Goal: Complete application form

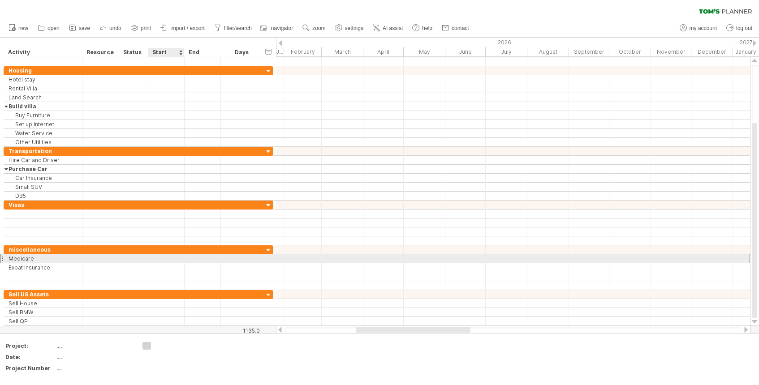
click at [166, 260] on div at bounding box center [166, 259] width 36 height 9
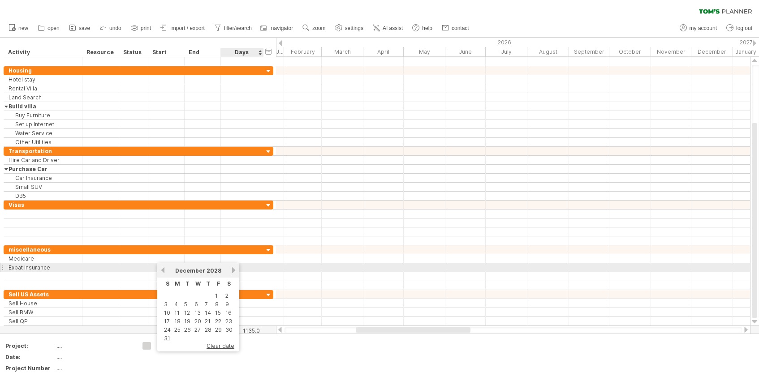
click at [231, 269] on link "next" at bounding box center [233, 270] width 7 height 7
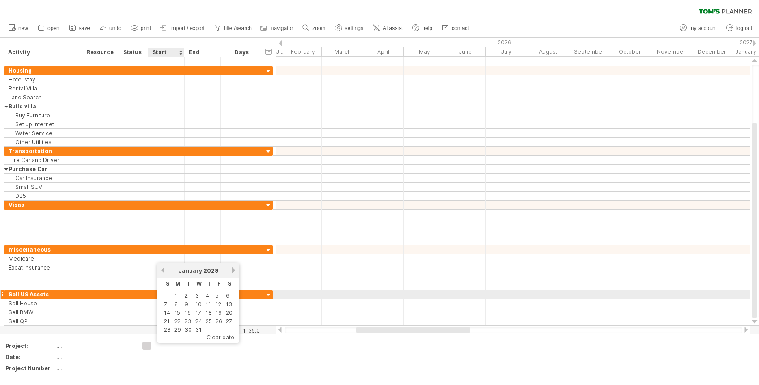
click at [178, 295] on td "1" at bounding box center [177, 296] width 9 height 8
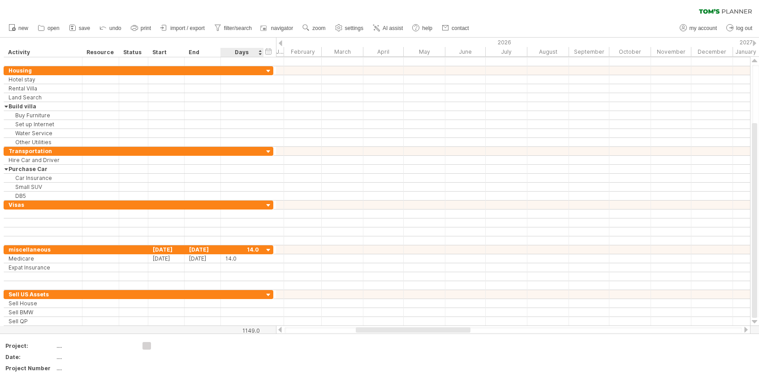
click at [260, 50] on div "Days" at bounding box center [241, 52] width 43 height 9
click at [259, 53] on div "Days" at bounding box center [241, 52] width 43 height 9
drag, startPoint x: 258, startPoint y: 50, endPoint x: 248, endPoint y: 50, distance: 10.3
click at [258, 50] on div "Days" at bounding box center [241, 52] width 43 height 9
click at [248, 50] on div "Days" at bounding box center [241, 52] width 43 height 9
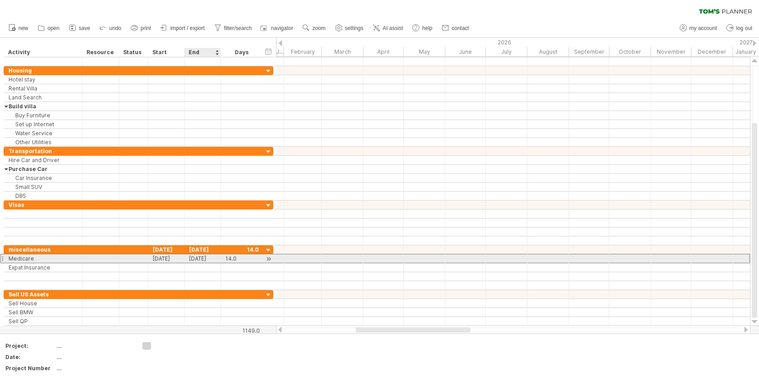
click at [214, 257] on div "[DATE]" at bounding box center [203, 259] width 36 height 9
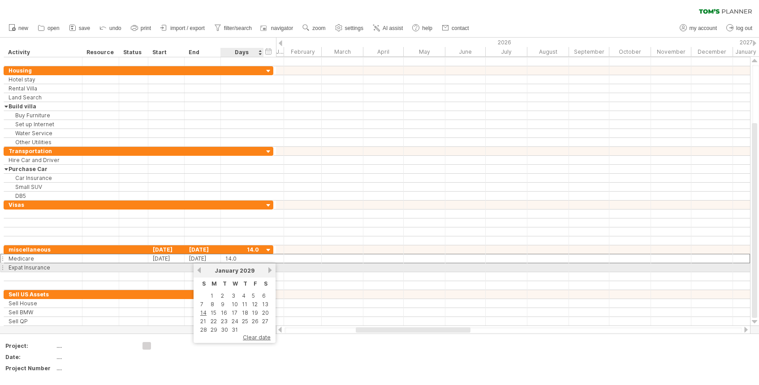
click at [269, 270] on link "next" at bounding box center [270, 270] width 7 height 7
click at [253, 270] on span "2029" at bounding box center [248, 271] width 15 height 7
click at [247, 269] on span "2029" at bounding box center [248, 271] width 15 height 7
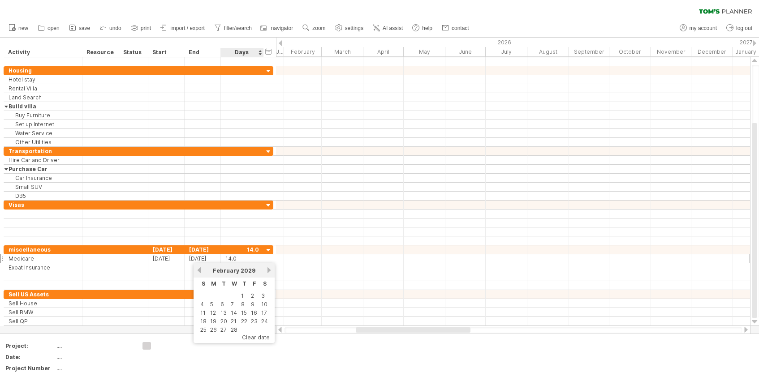
click at [254, 338] on span "clear date" at bounding box center [256, 337] width 28 height 7
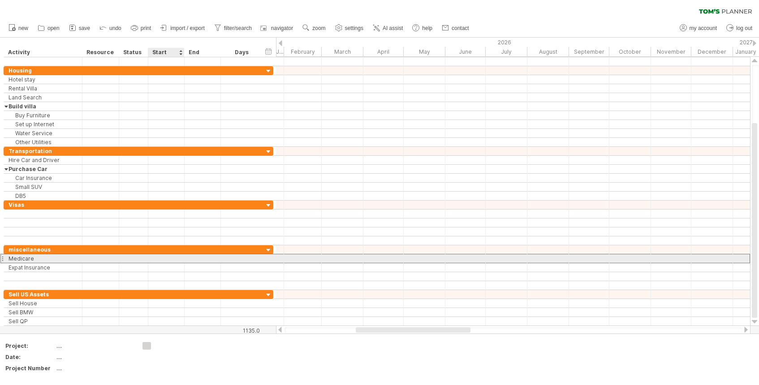
click at [172, 257] on div at bounding box center [166, 259] width 36 height 9
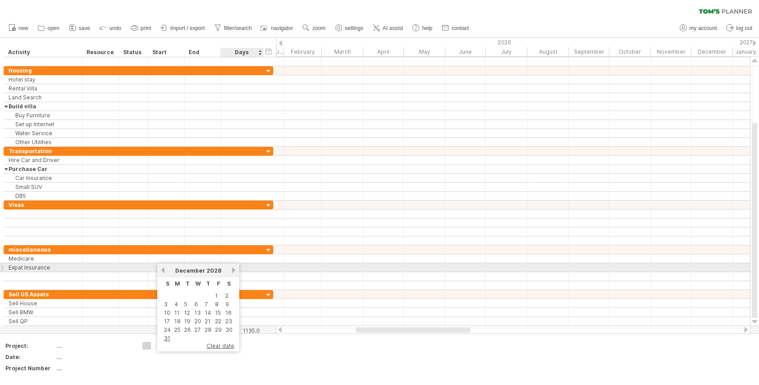
click at [232, 269] on link "next" at bounding box center [233, 270] width 7 height 7
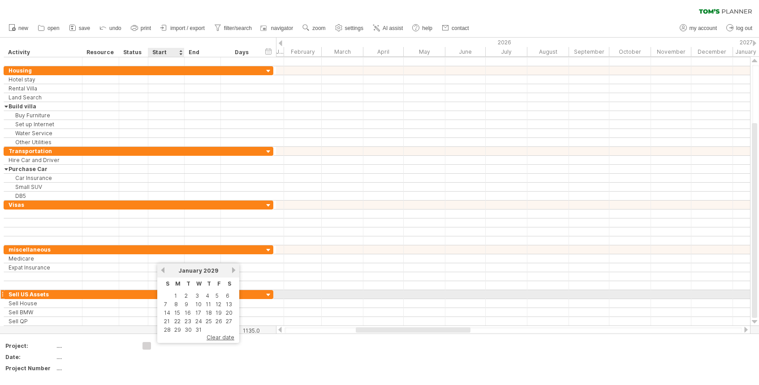
click at [172, 295] on table "S M T W T F S 1 2 3 4 5 6 7 8 9 10 11 12 13 14 15 16 17 18 19 20 21 22 23 24 25…" at bounding box center [198, 306] width 73 height 57
click at [176, 294] on link "1" at bounding box center [175, 296] width 4 height 9
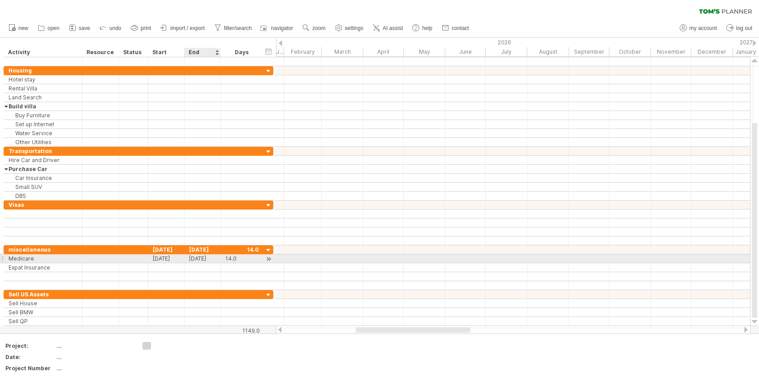
click at [217, 255] on div "[DATE]" at bounding box center [203, 259] width 36 height 9
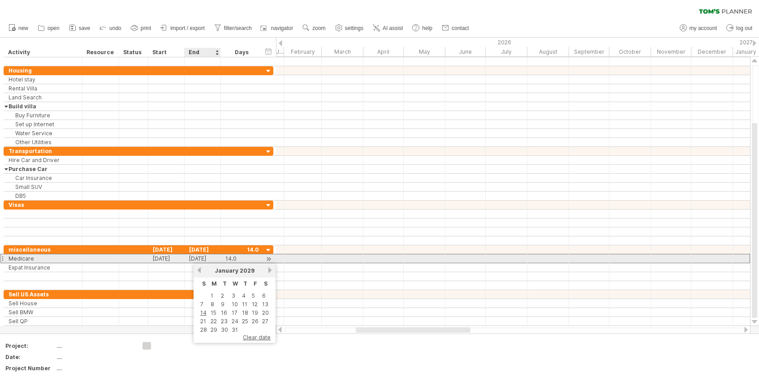
click at [214, 259] on div "[DATE]" at bounding box center [203, 259] width 36 height 9
click at [62, 259] on div "Medicare" at bounding box center [43, 259] width 69 height 9
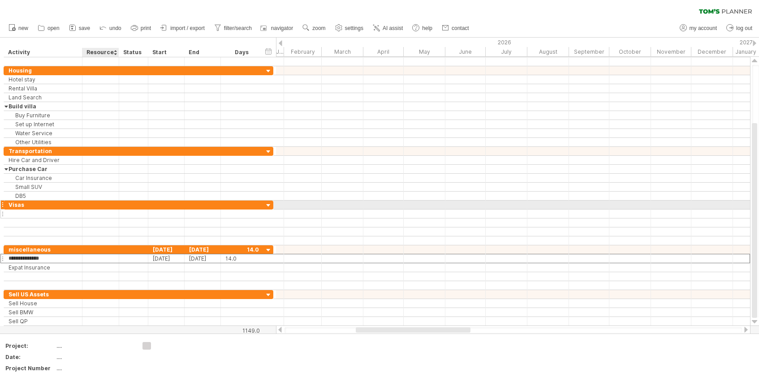
type input "**********"
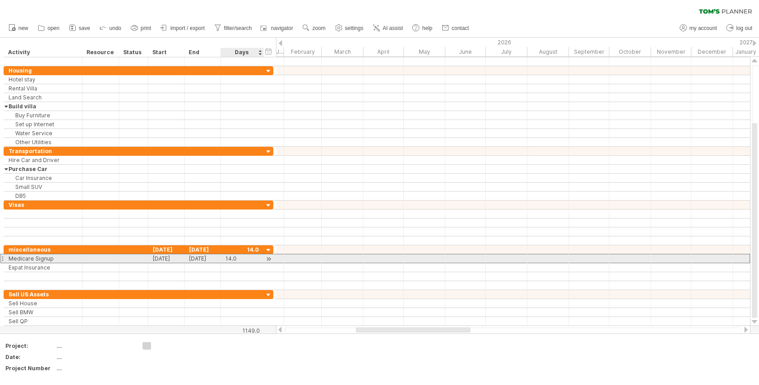
click at [239, 259] on div "14.0" at bounding box center [242, 259] width 34 height 9
click at [239, 259] on input "****" at bounding box center [233, 259] width 17 height 9
type input "*"
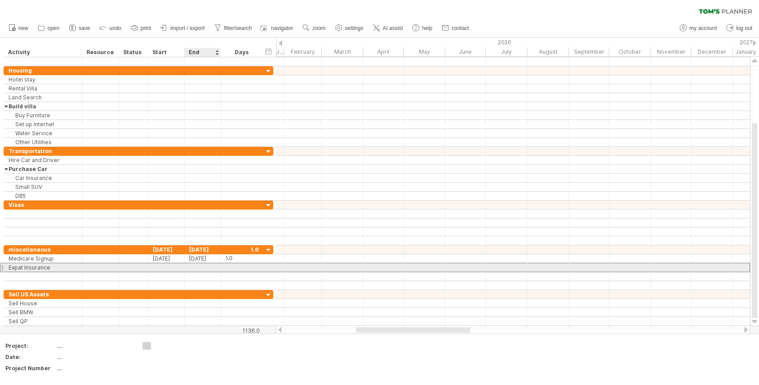
click at [186, 271] on div at bounding box center [203, 268] width 36 height 9
click at [167, 267] on div at bounding box center [166, 268] width 36 height 9
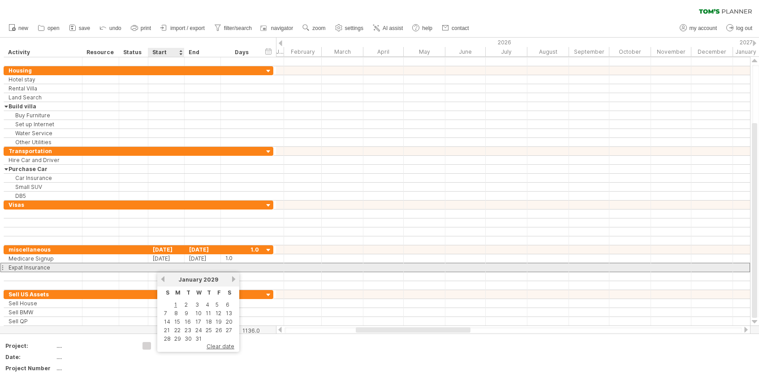
click at [164, 266] on div at bounding box center [166, 268] width 36 height 9
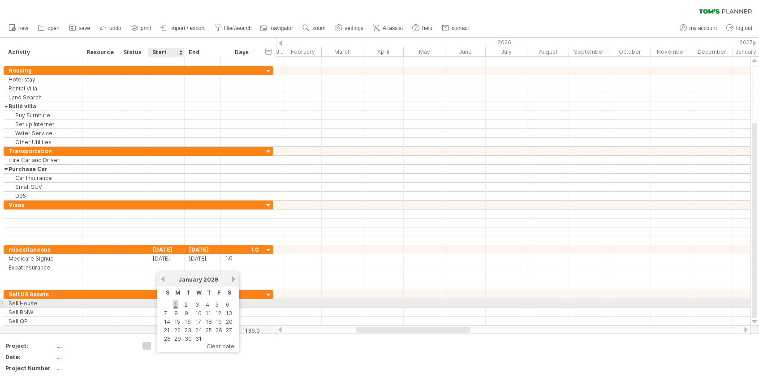
click at [175, 304] on link "1" at bounding box center [175, 305] width 4 height 9
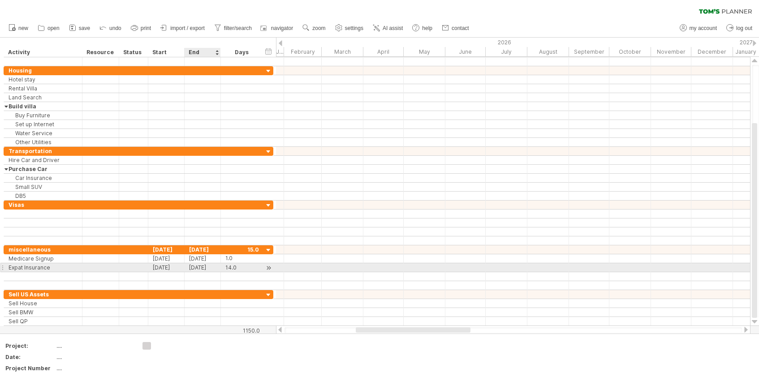
click at [214, 268] on div "[DATE]" at bounding box center [203, 268] width 36 height 9
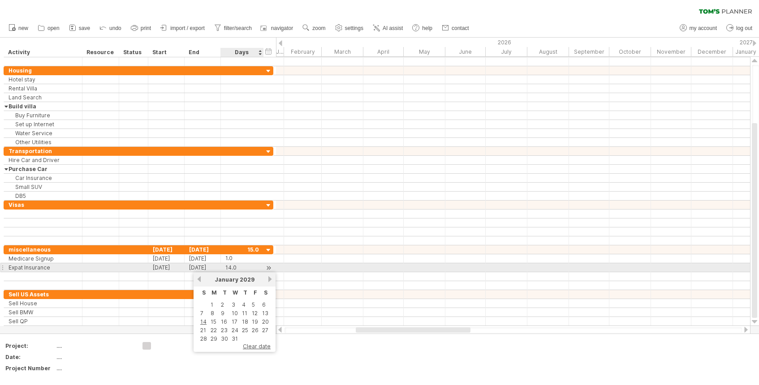
click at [240, 266] on div "14.0" at bounding box center [242, 268] width 34 height 9
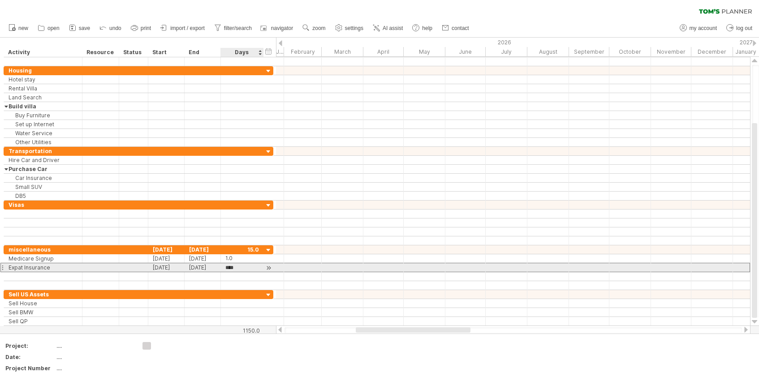
click at [240, 266] on input "****" at bounding box center [233, 268] width 17 height 9
type input "*"
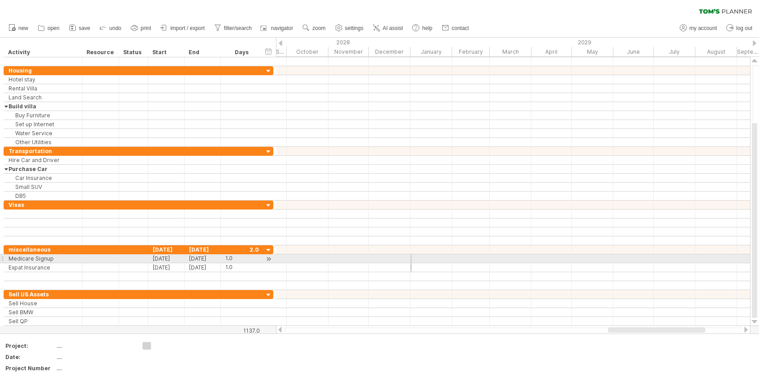
scroll to position [0, 0]
click at [409, 259] on span at bounding box center [411, 259] width 4 height 9
click at [410, 259] on span at bounding box center [412, 259] width 4 height 9
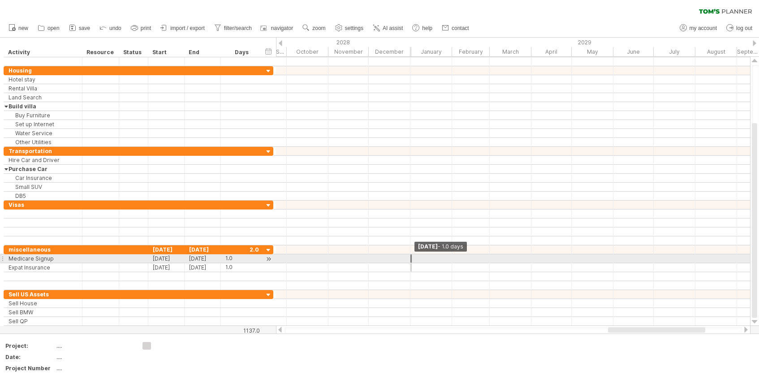
click at [410, 259] on span at bounding box center [412, 259] width 4 height 9
click at [271, 258] on div at bounding box center [268, 259] width 9 height 9
click at [242, 259] on div "1.0" at bounding box center [242, 259] width 34 height 9
click at [242, 259] on input "***" at bounding box center [233, 259] width 17 height 9
type input "*"
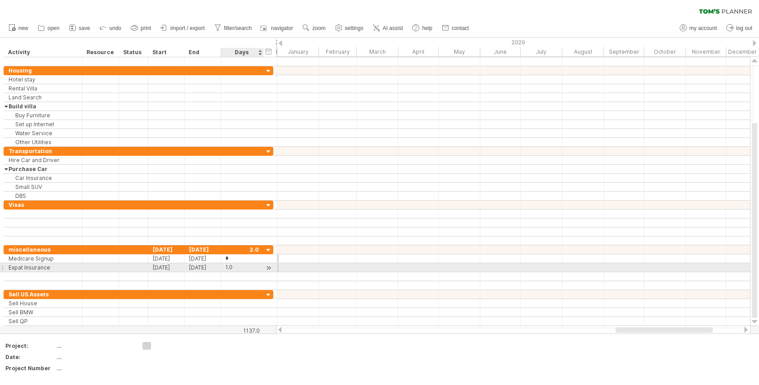
click at [241, 267] on div "1.0" at bounding box center [242, 268] width 34 height 9
click at [241, 267] on input "***" at bounding box center [233, 268] width 17 height 9
type input "*"
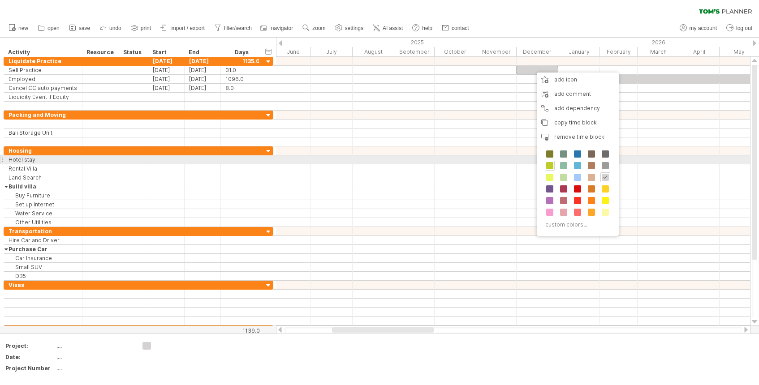
click at [551, 163] on span at bounding box center [549, 165] width 7 height 7
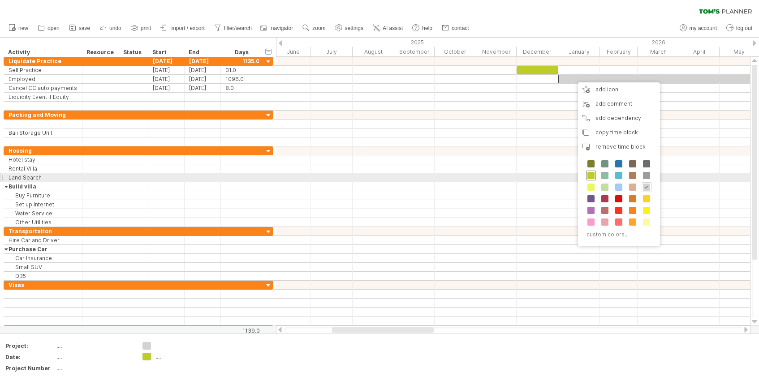
click at [590, 173] on span at bounding box center [591, 175] width 7 height 7
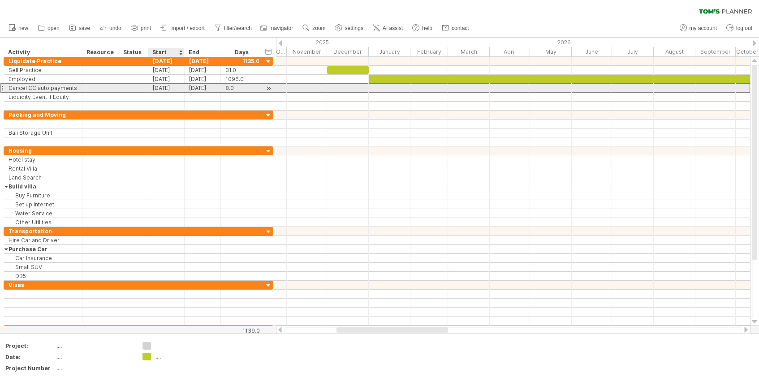
click at [177, 86] on div "[DATE]" at bounding box center [166, 88] width 36 height 9
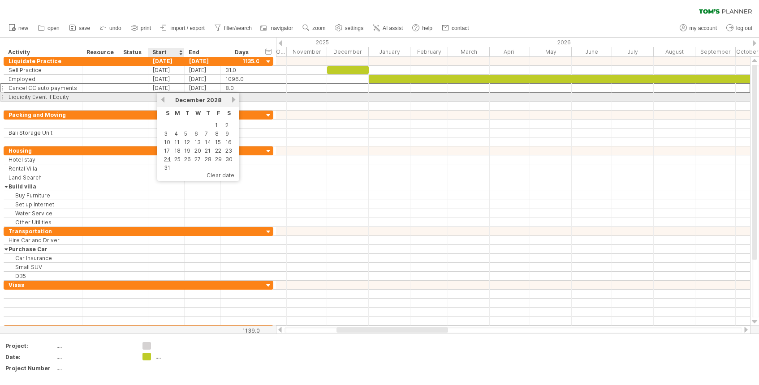
click at [165, 98] on link "previous" at bounding box center [163, 99] width 7 height 7
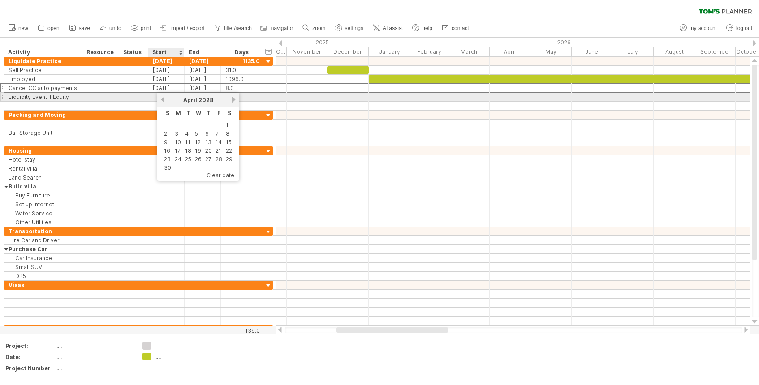
click at [165, 98] on link "previous" at bounding box center [163, 99] width 7 height 7
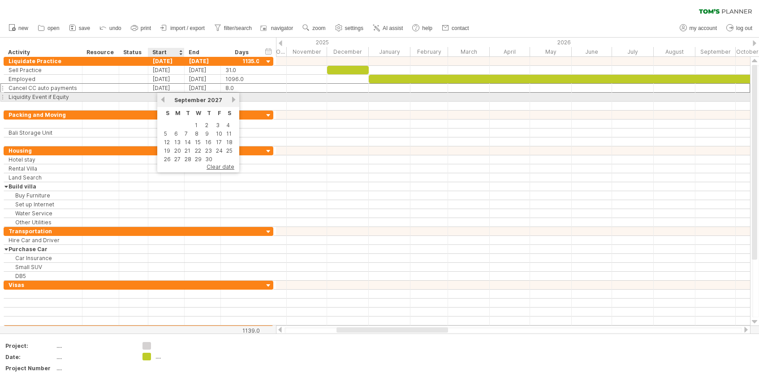
click at [165, 98] on link "previous" at bounding box center [163, 99] width 7 height 7
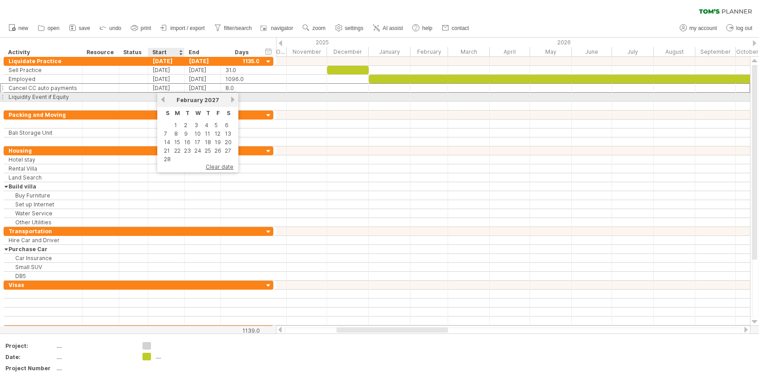
click at [165, 98] on link "previous" at bounding box center [163, 99] width 7 height 7
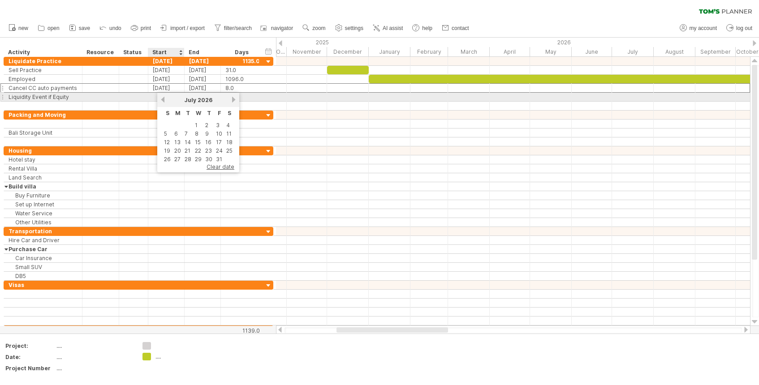
click at [165, 98] on link "previous" at bounding box center [163, 99] width 7 height 7
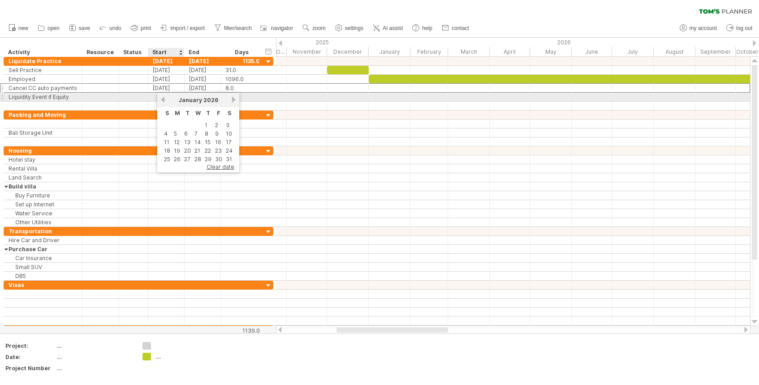
click at [165, 98] on link "previous" at bounding box center [163, 99] width 7 height 7
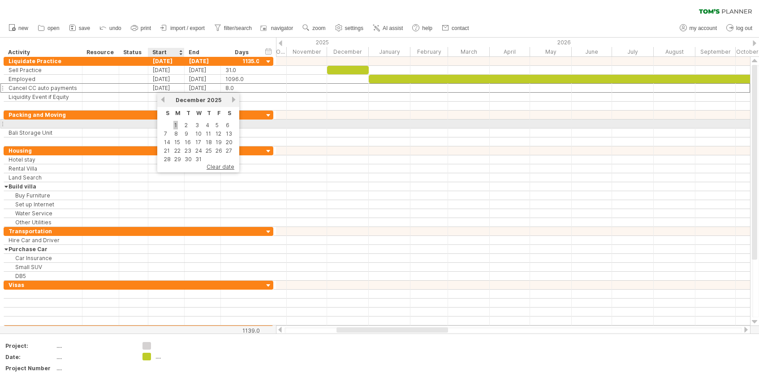
click at [176, 126] on link "1" at bounding box center [175, 125] width 4 height 9
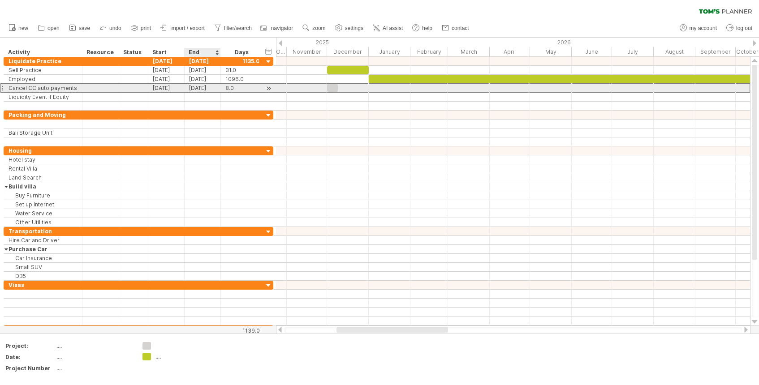
click at [210, 89] on div "[DATE]" at bounding box center [203, 88] width 36 height 9
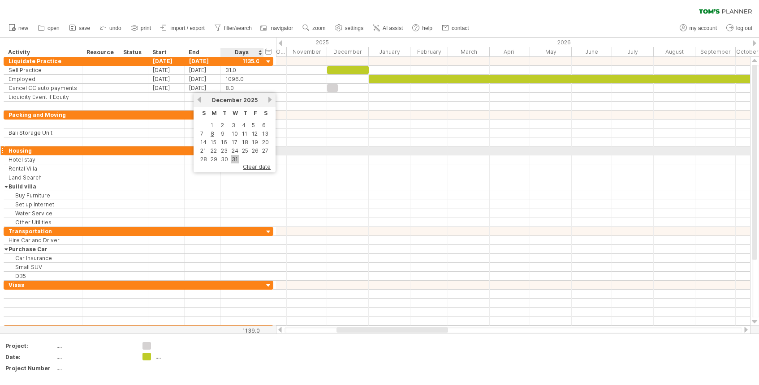
click at [234, 156] on link "31" at bounding box center [235, 159] width 8 height 9
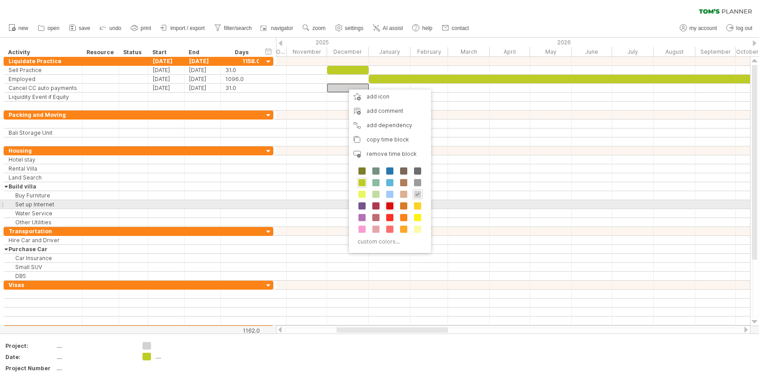
click at [390, 209] on span at bounding box center [389, 206] width 7 height 7
